Goal: Task Accomplishment & Management: Manage account settings

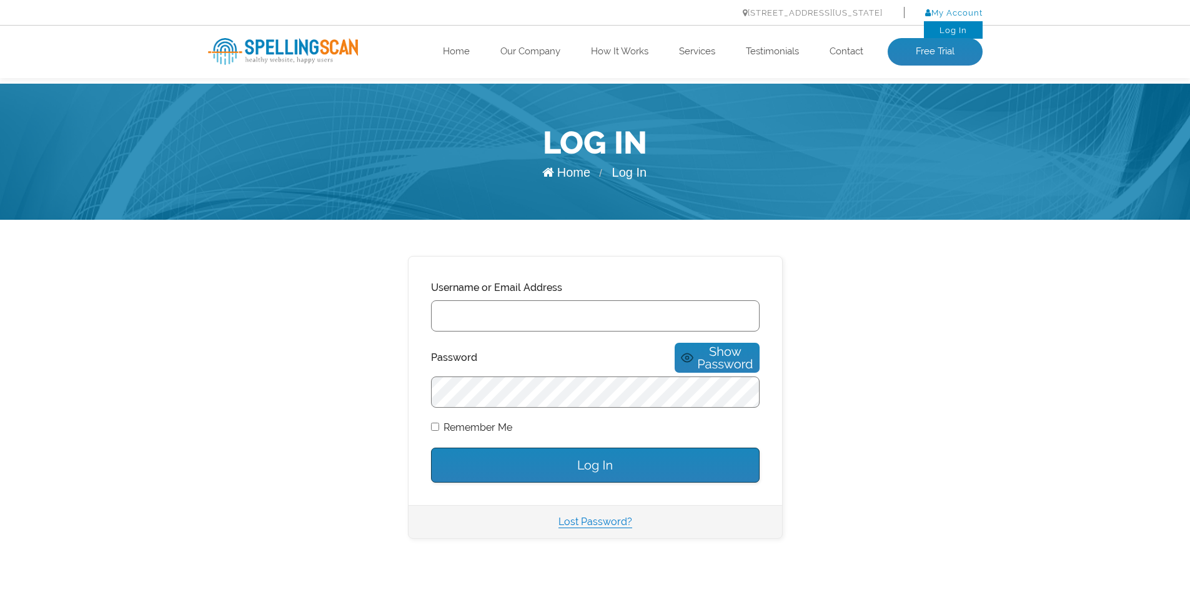
click at [968, 11] on link "My Account" at bounding box center [953, 12] width 57 height 9
click at [505, 313] on input "Username or Email Address" at bounding box center [595, 316] width 329 height 31
click at [470, 316] on input "Username or Email Address" at bounding box center [595, 316] width 329 height 31
click at [469, 316] on input "Username or Email Address" at bounding box center [595, 316] width 329 height 31
click at [472, 319] on input "Username or Email Address" at bounding box center [595, 316] width 329 height 31
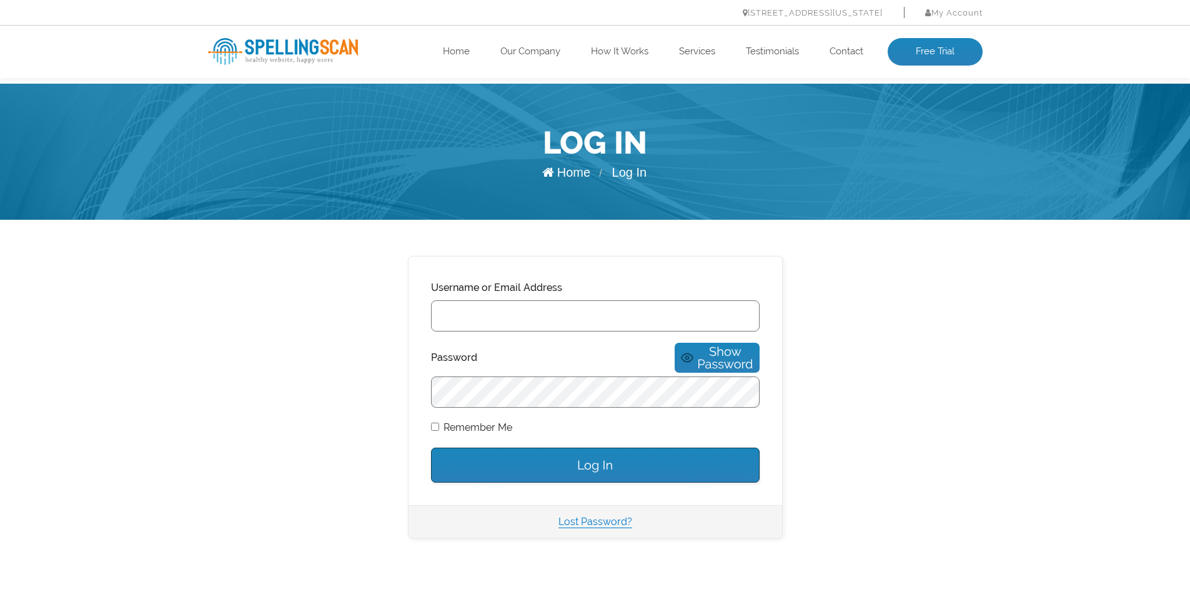
click at [472, 319] on input "Username or Email Address" at bounding box center [595, 316] width 329 height 31
click at [469, 317] on input "Username or Email Address" at bounding box center [595, 316] width 329 height 31
click at [168, 255] on article "Username or Email Address Password Show Password Remember Me Log In Lost Passwo…" at bounding box center [595, 432] width 1190 height 424
